Goal: Task Accomplishment & Management: Manage account settings

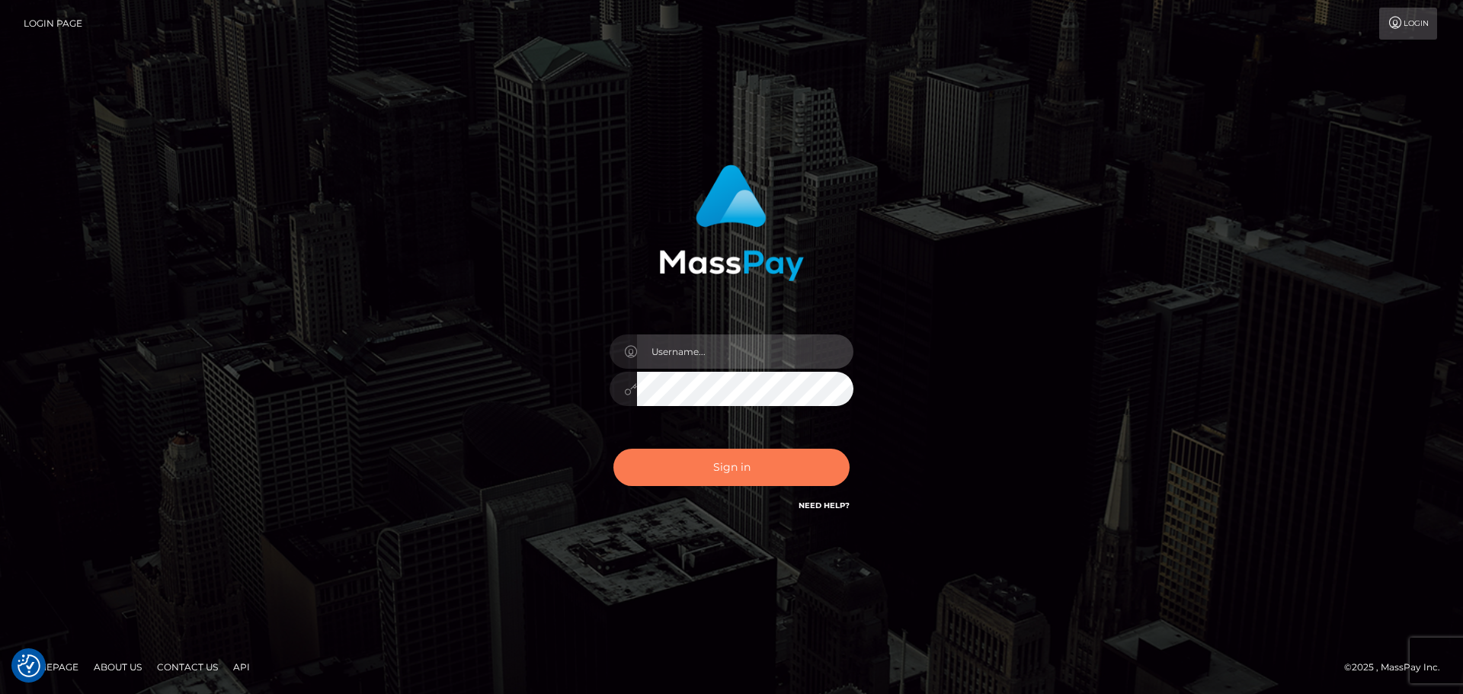
type input "Bedis"
click at [781, 456] on button "Sign in" at bounding box center [731, 467] width 236 height 37
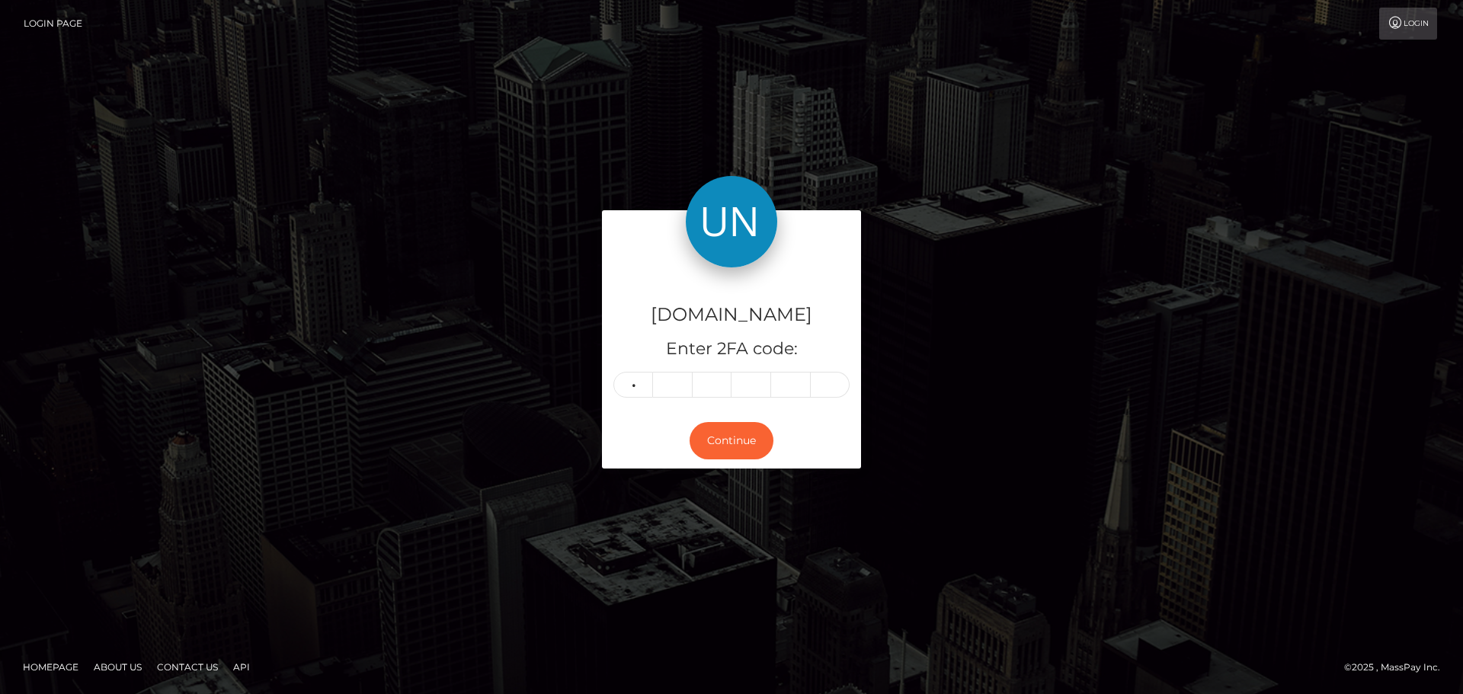
type input "6"
type input "2"
type input "8"
type input "4"
type input "6"
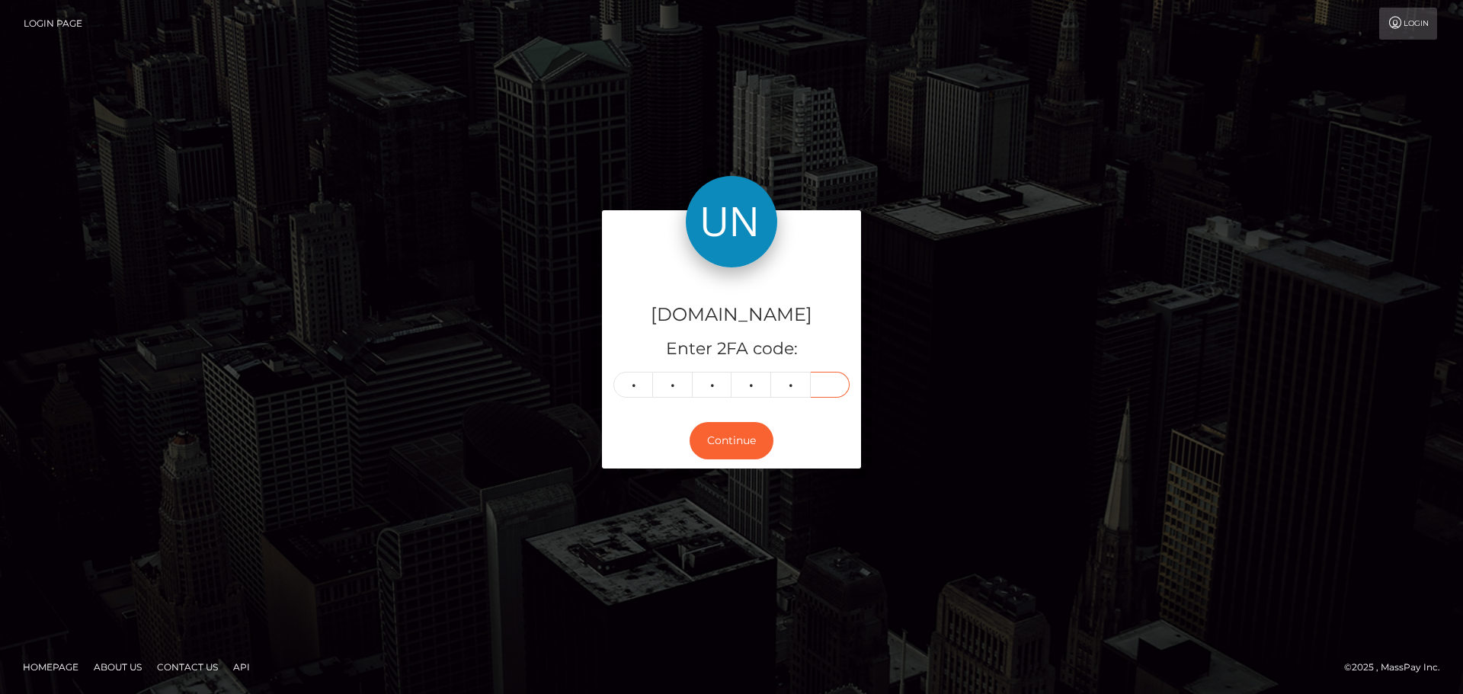
type input "0"
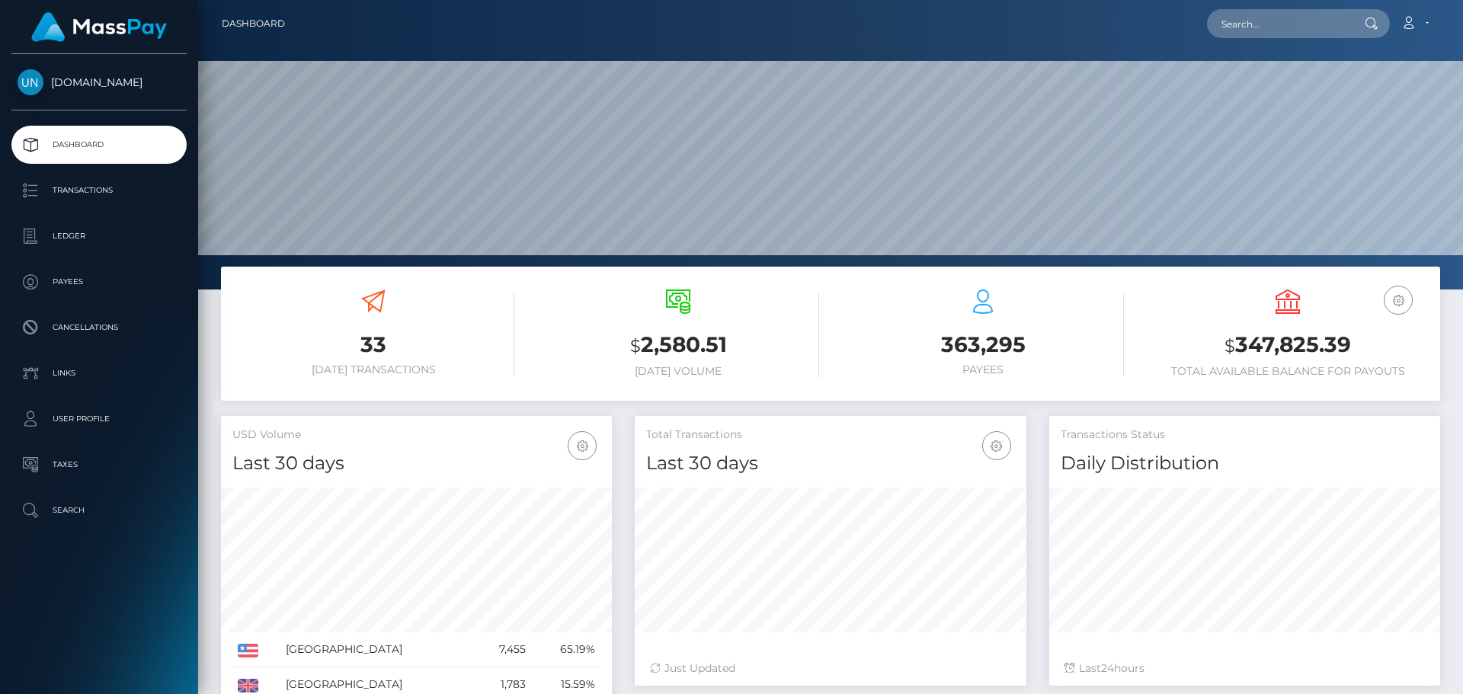
scroll to position [270, 392]
